Goal: Task Accomplishment & Management: Use online tool/utility

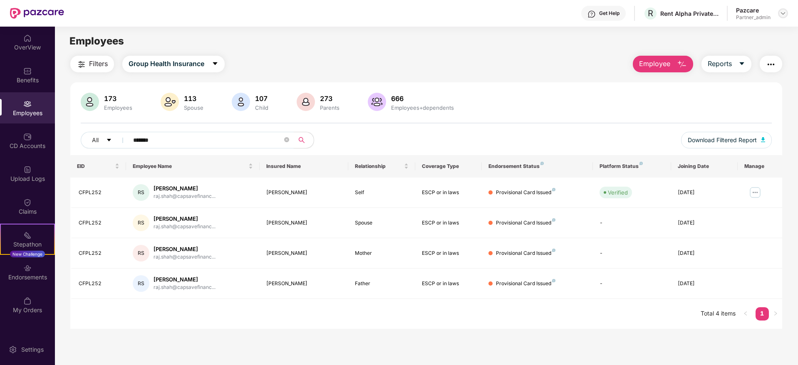
click at [782, 15] on img at bounding box center [783, 13] width 7 height 7
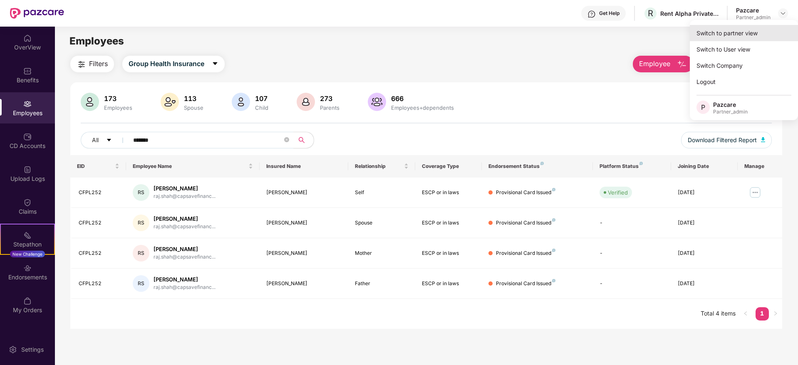
click at [748, 33] on div "Switch to partner view" at bounding box center [744, 33] width 108 height 16
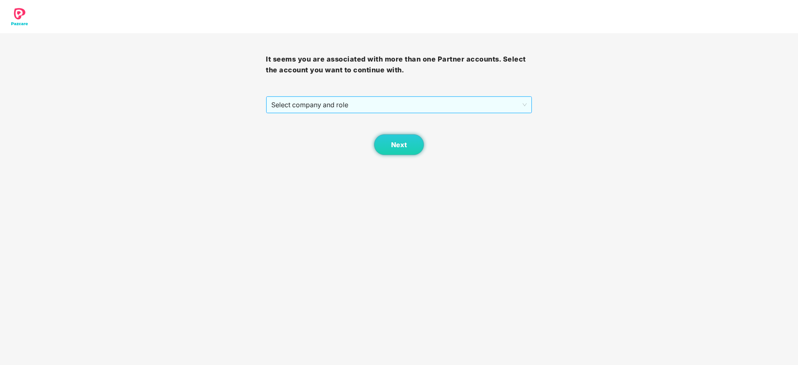
click at [346, 103] on span "Select company and role" at bounding box center [398, 105] width 255 height 16
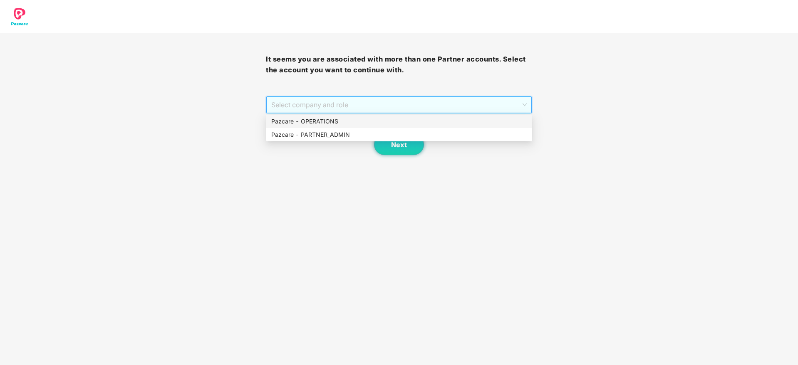
click at [351, 132] on div "Pazcare - PARTNER_ADMIN" at bounding box center [399, 134] width 256 height 9
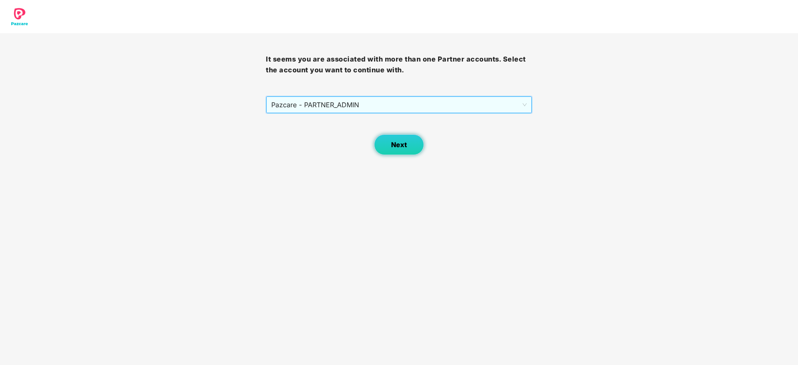
click at [395, 141] on span "Next" at bounding box center [399, 145] width 16 height 8
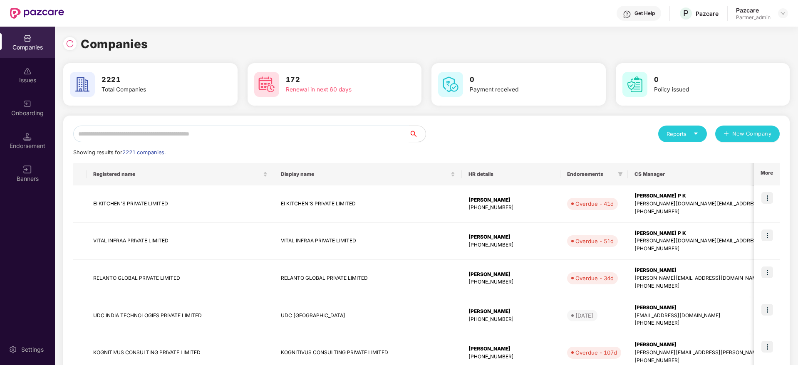
click at [323, 136] on input "text" at bounding box center [241, 134] width 336 height 17
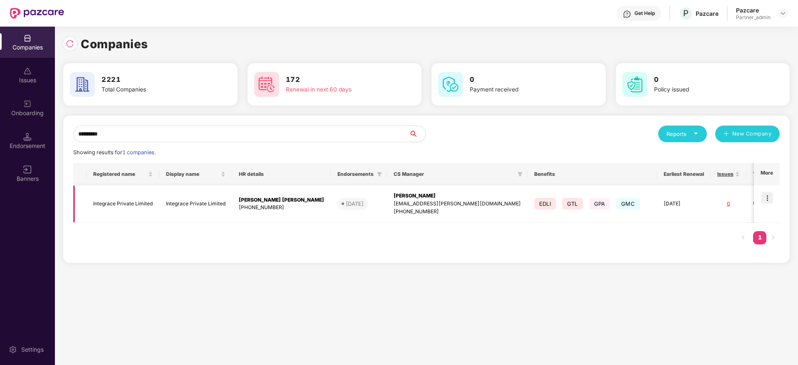
type input "*********"
click at [773, 199] on img at bounding box center [768, 198] width 12 height 12
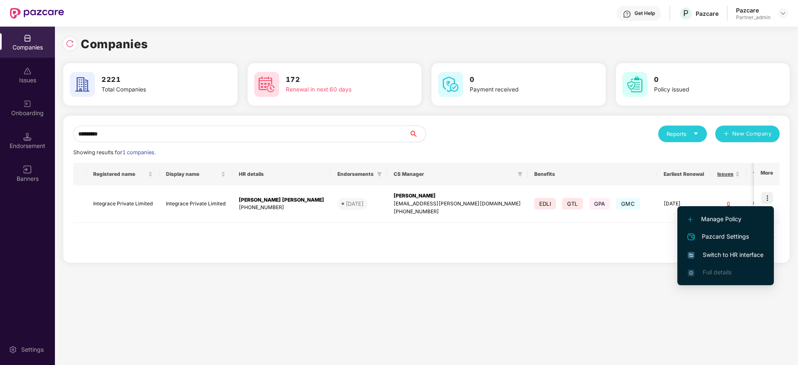
click at [716, 253] on span "Switch to HR interface" at bounding box center [726, 255] width 76 height 9
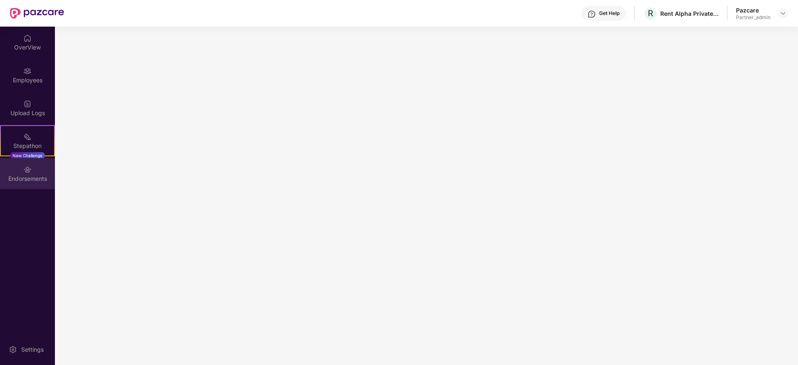
click at [34, 176] on div "Endorsements" at bounding box center [27, 179] width 55 height 8
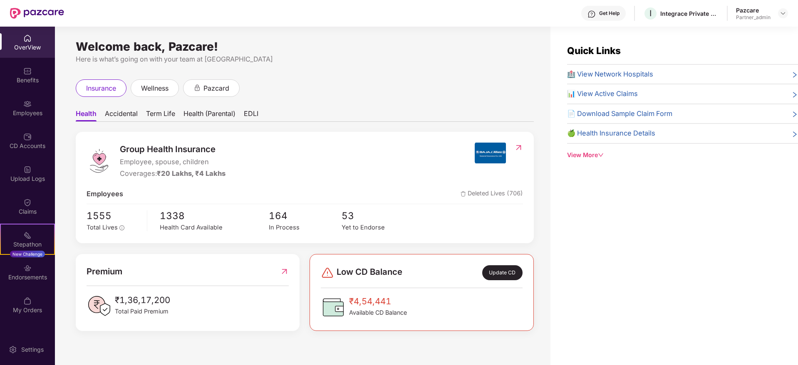
click at [23, 277] on div "Endorsements" at bounding box center [27, 277] width 55 height 8
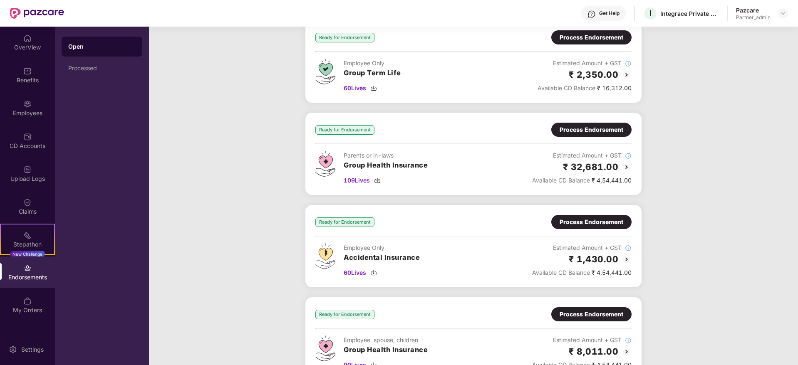
scroll to position [127, 0]
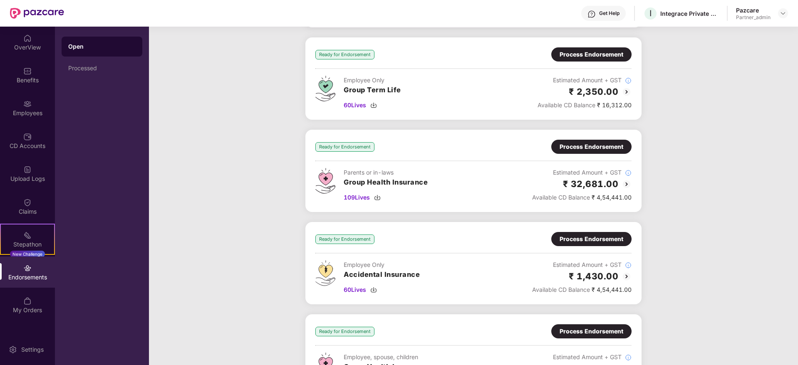
click at [597, 147] on div "Process Endorsement" at bounding box center [592, 146] width 64 height 9
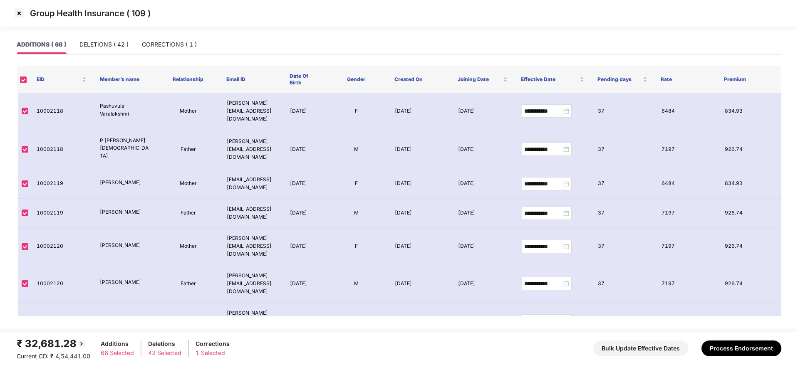
click at [21, 13] on img at bounding box center [18, 13] width 13 height 13
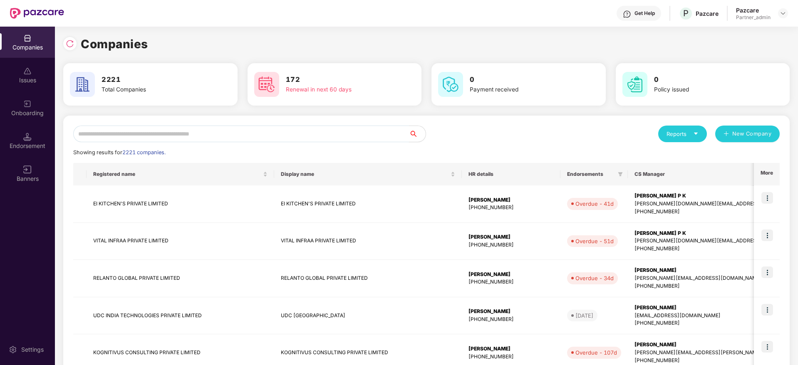
click at [178, 132] on input "text" at bounding box center [241, 134] width 336 height 17
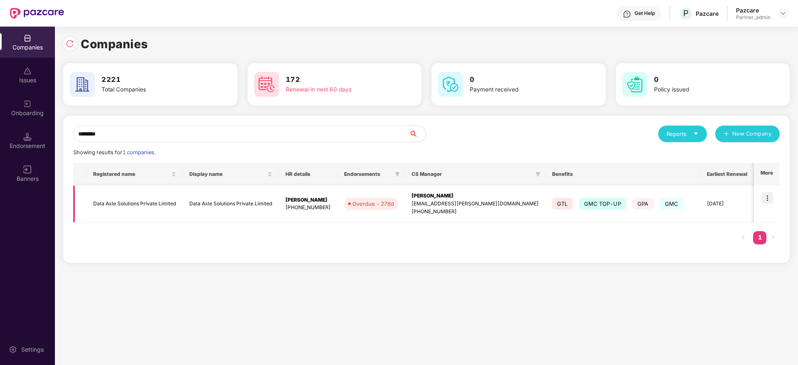
type input "********"
click at [434, 199] on div "[PERSON_NAME]" at bounding box center [475, 196] width 127 height 8
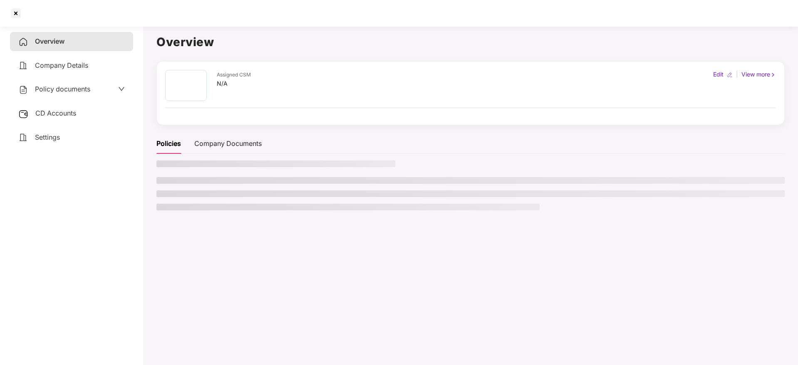
click at [61, 114] on span "CD Accounts" at bounding box center [55, 113] width 41 height 8
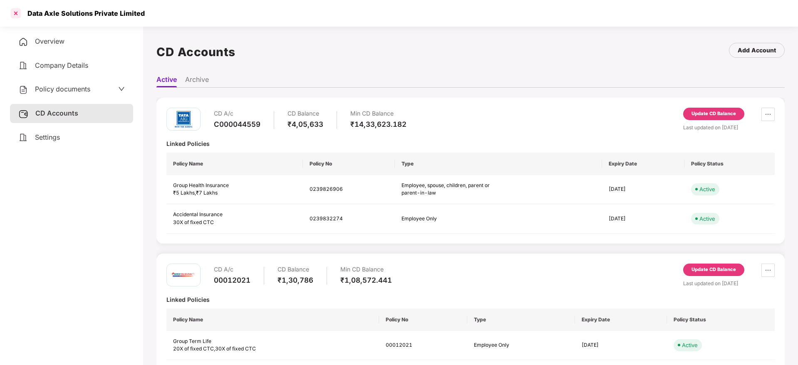
click at [14, 15] on div at bounding box center [15, 13] width 13 height 13
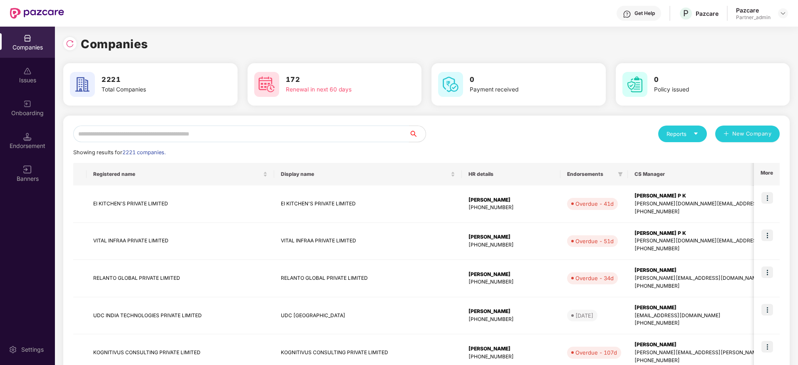
click at [112, 137] on input "text" at bounding box center [241, 134] width 336 height 17
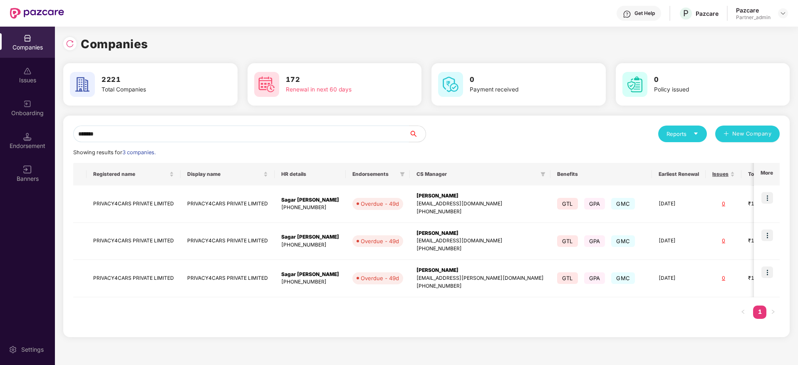
type input "*******"
